Goal: Information Seeking & Learning: Learn about a topic

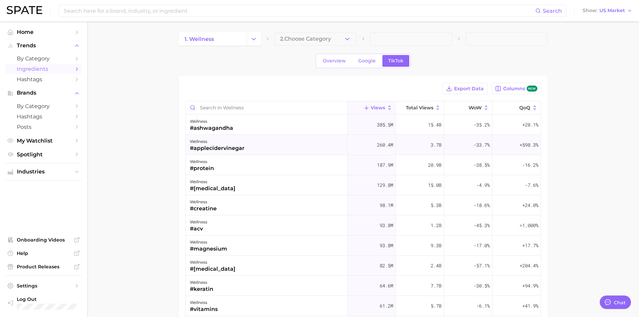
click at [247, 143] on div "wellness #applecidervinegar" at bounding box center [267, 145] width 162 height 20
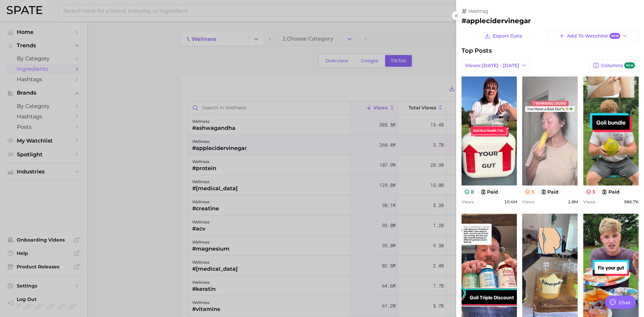
click at [552, 153] on link "view post on TikTok" at bounding box center [549, 130] width 55 height 109
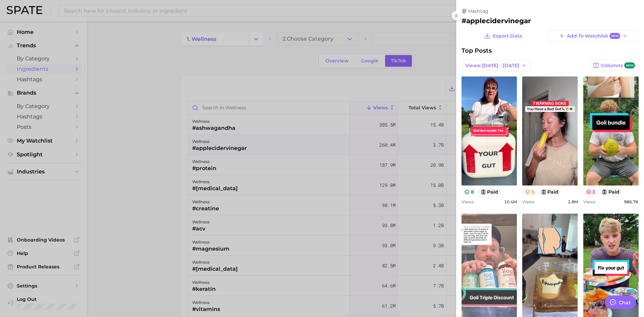
click at [489, 262] on link "view post on TikTok" at bounding box center [489, 268] width 55 height 109
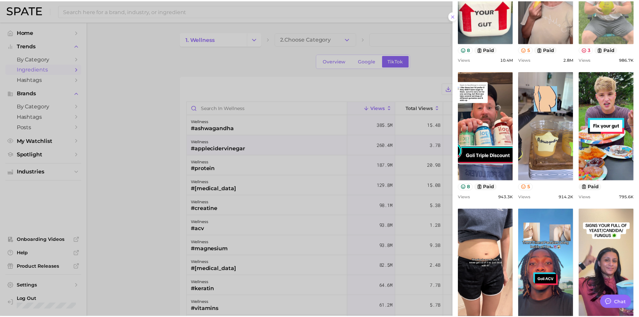
scroll to position [185, 0]
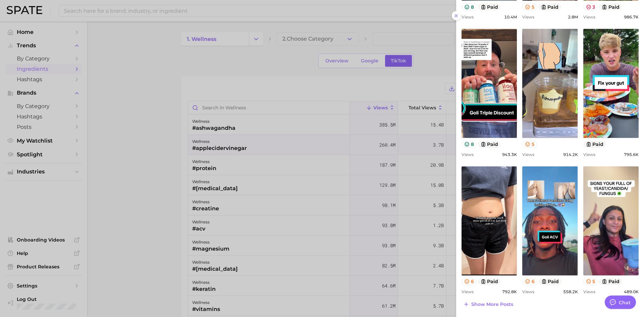
click at [47, 31] on div at bounding box center [322, 158] width 644 height 317
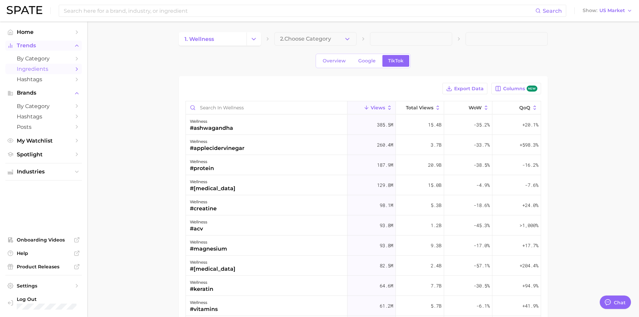
click at [31, 49] on span "Trends" at bounding box center [44, 46] width 54 height 6
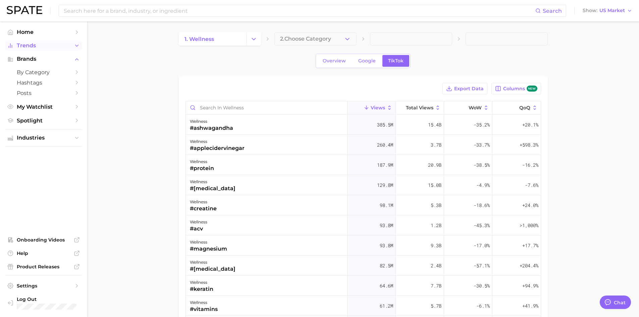
click at [31, 49] on span "Trends" at bounding box center [44, 46] width 54 height 6
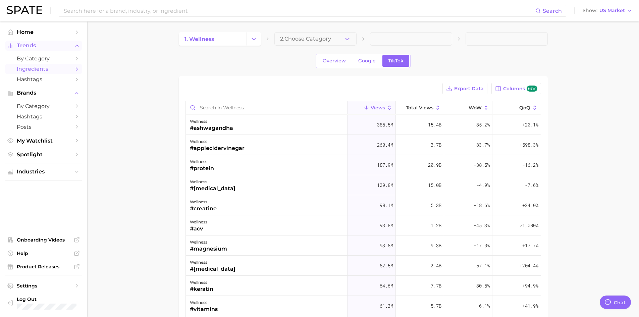
click at [31, 49] on span "Trends" at bounding box center [44, 46] width 54 height 6
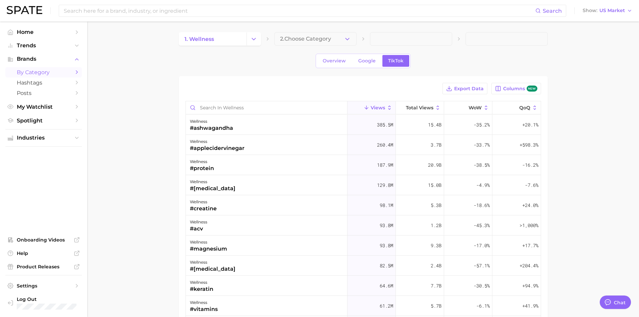
click at [30, 75] on link "by Category" at bounding box center [43, 72] width 76 height 10
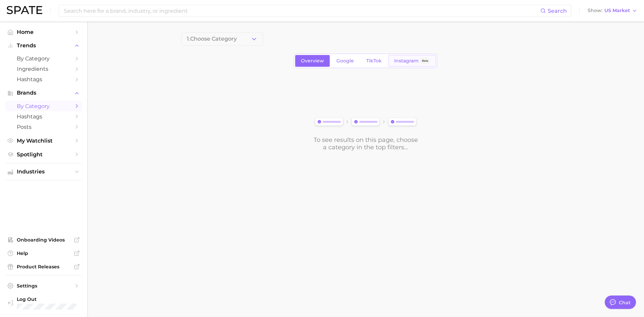
click at [407, 56] on link "Instagram Beta" at bounding box center [412, 61] width 48 height 12
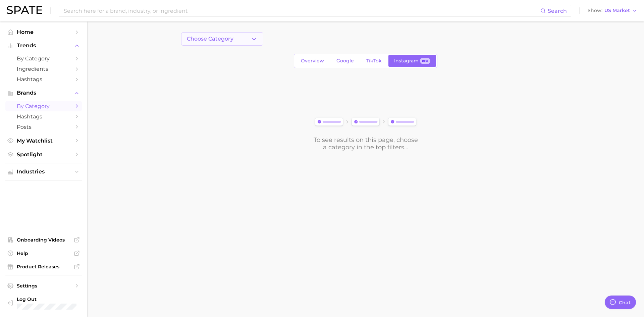
click at [240, 44] on button "Choose Category" at bounding box center [222, 38] width 82 height 13
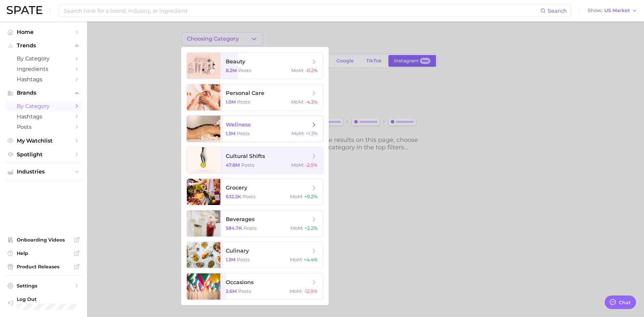
click at [223, 127] on span "wellness 1.3m Posts MoM : +1.3%" at bounding box center [271, 129] width 103 height 26
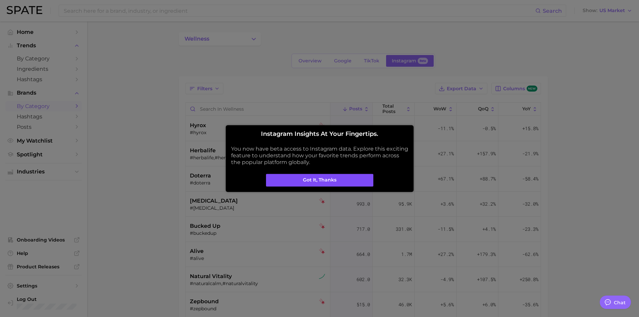
click at [309, 181] on button "Got it, thanks" at bounding box center [319, 180] width 107 height 13
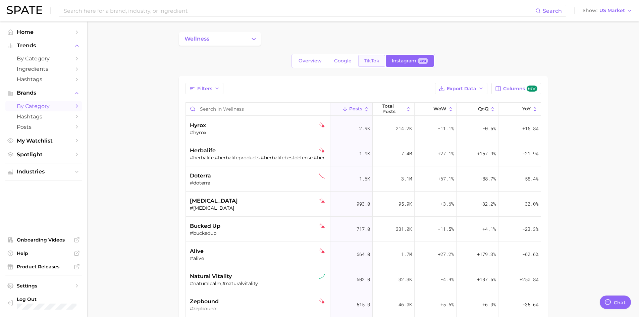
click at [376, 64] on link "TikTok" at bounding box center [371, 61] width 27 height 12
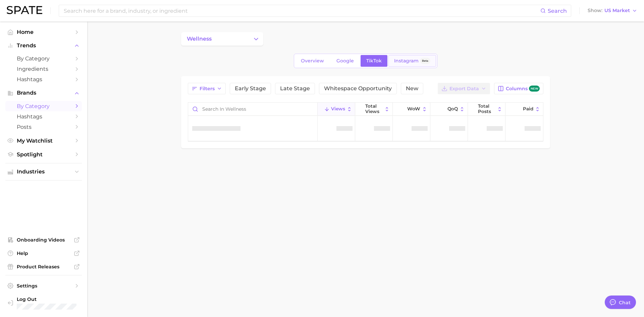
click at [402, 57] on link "Instagram Beta" at bounding box center [412, 61] width 48 height 12
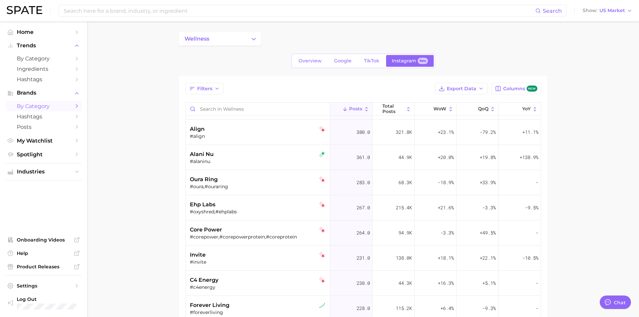
scroll to position [302, 0]
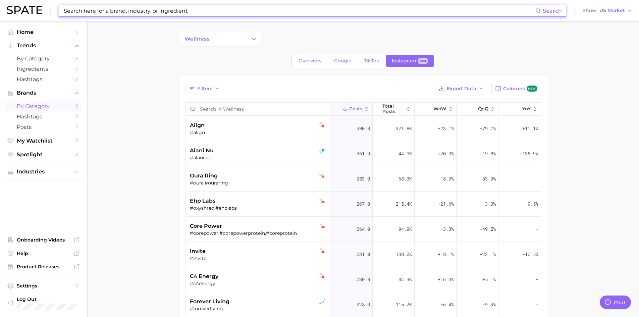
click at [145, 15] on input at bounding box center [299, 10] width 472 height 11
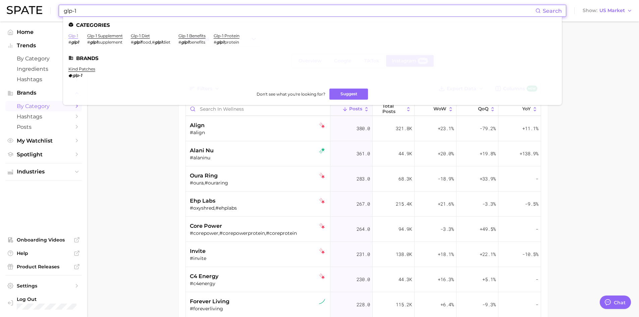
type input "glp-1"
click at [74, 35] on link "glp-1" at bounding box center [73, 35] width 10 height 5
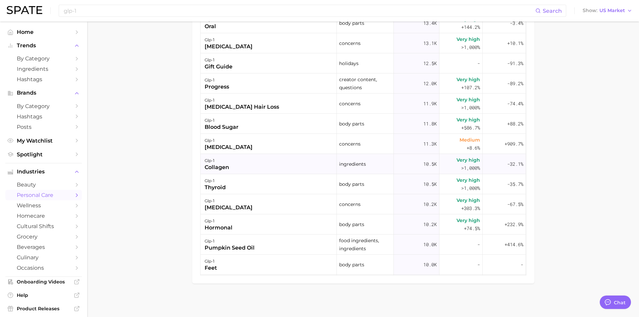
scroll to position [939, 0]
